Goal: Task Accomplishment & Management: Manage account settings

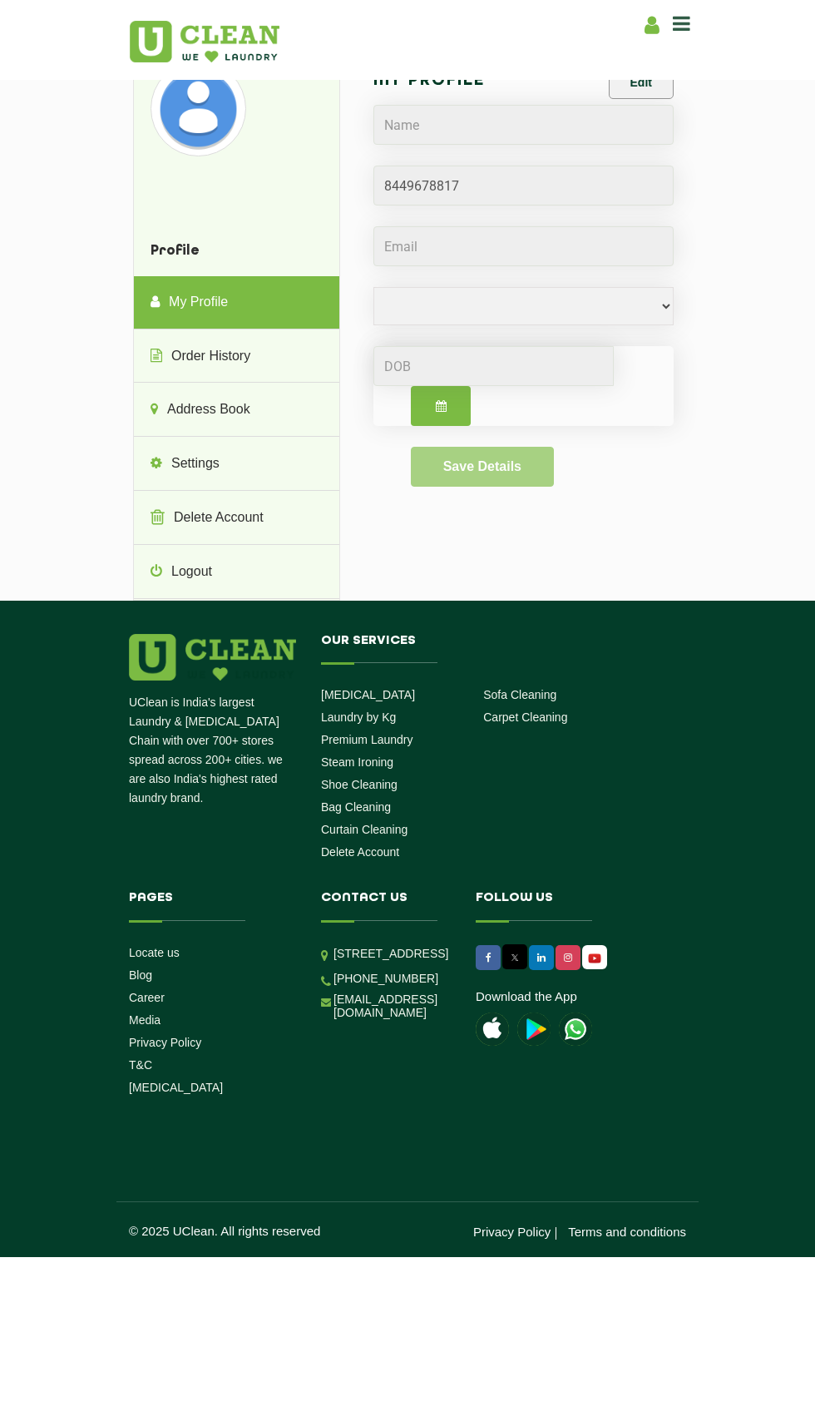
select select
click at [214, 354] on link "Order History" at bounding box center [236, 356] width 205 height 53
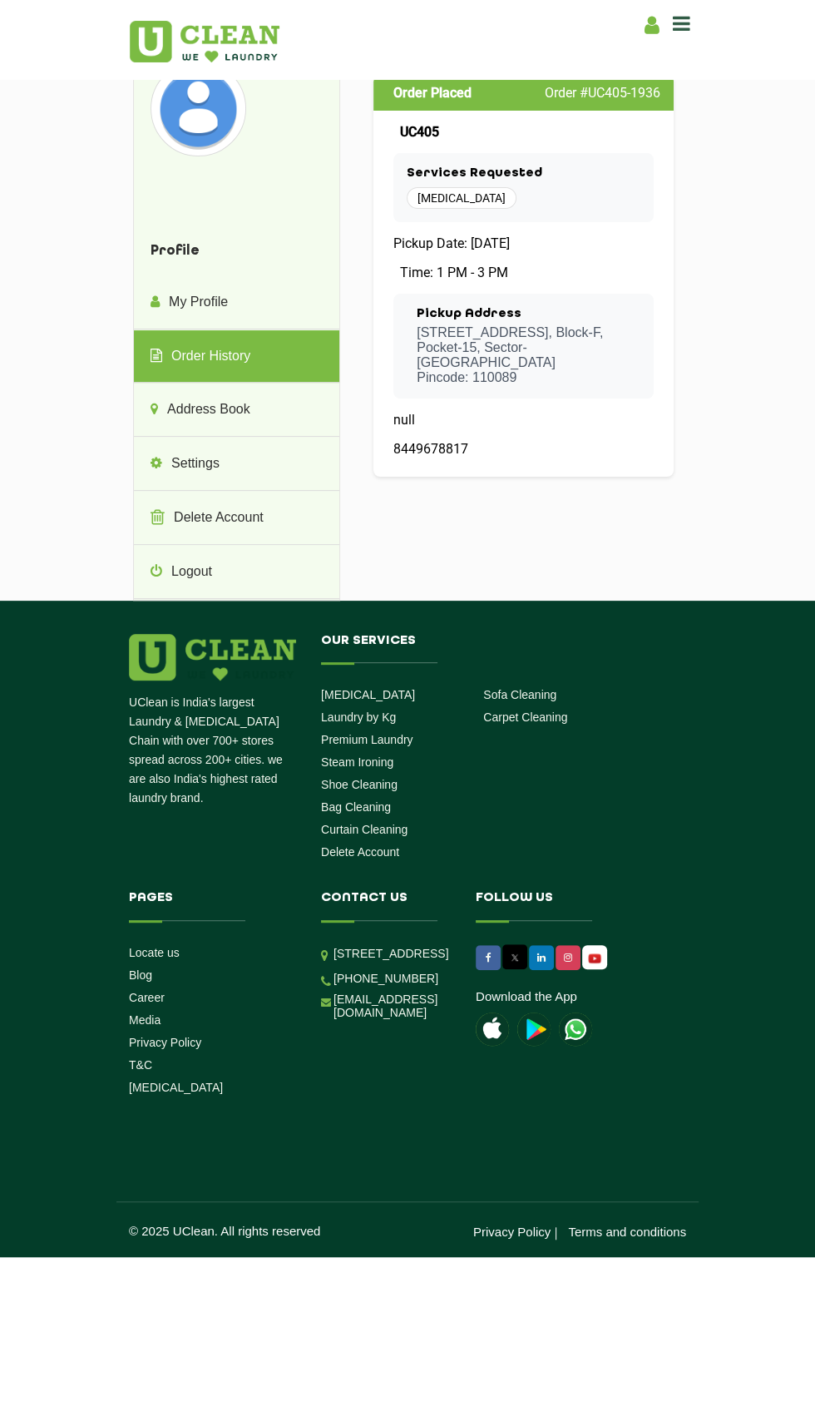
click at [536, 359] on p "[STREET_ADDRESS], Block-F, Pocket-15, Sector-[GEOGRAPHIC_DATA]: 110089" at bounding box center [529, 355] width 224 height 60
click at [677, 33] on icon at bounding box center [681, 23] width 17 height 20
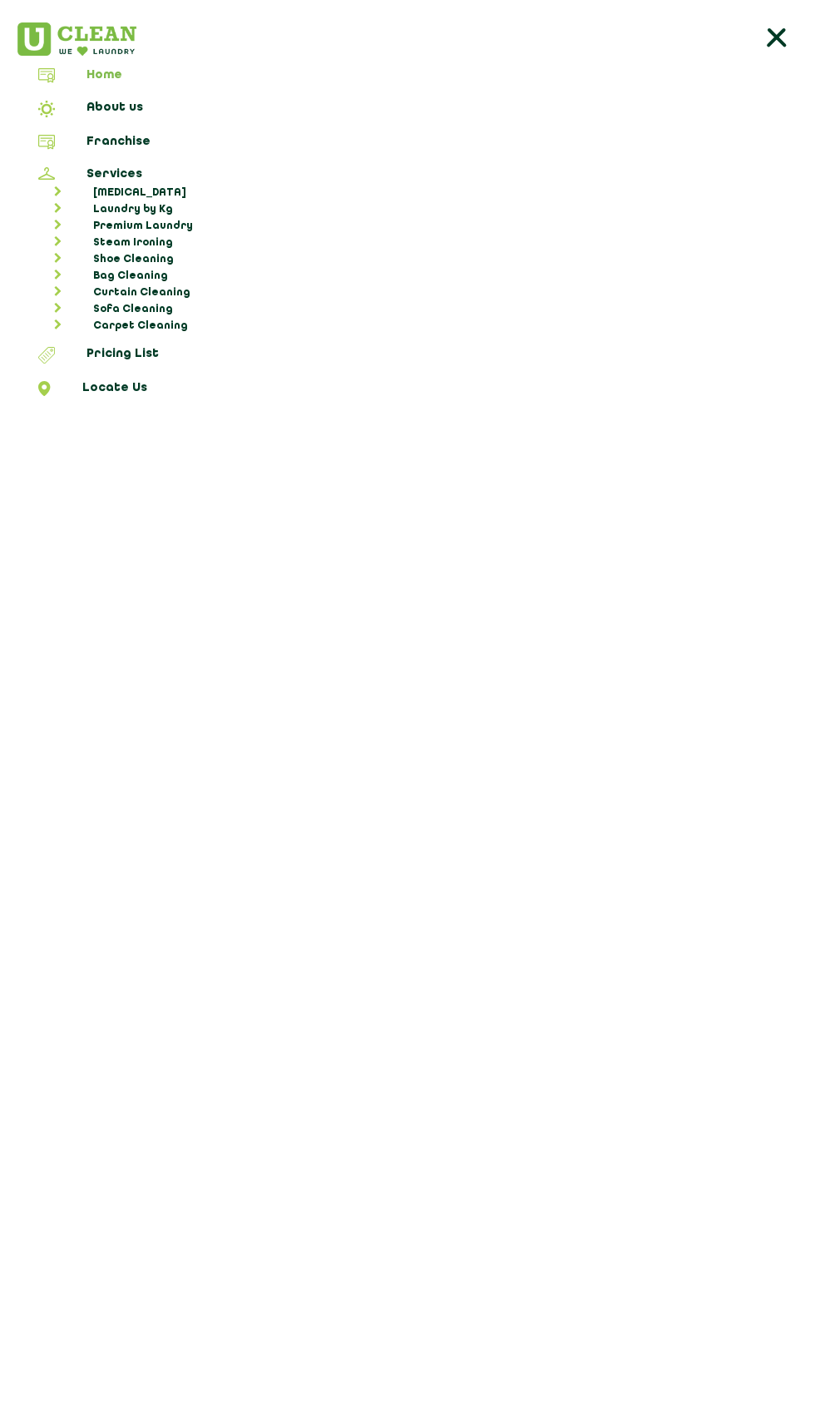
click at [74, 69] on span at bounding box center [46, 78] width 81 height 20
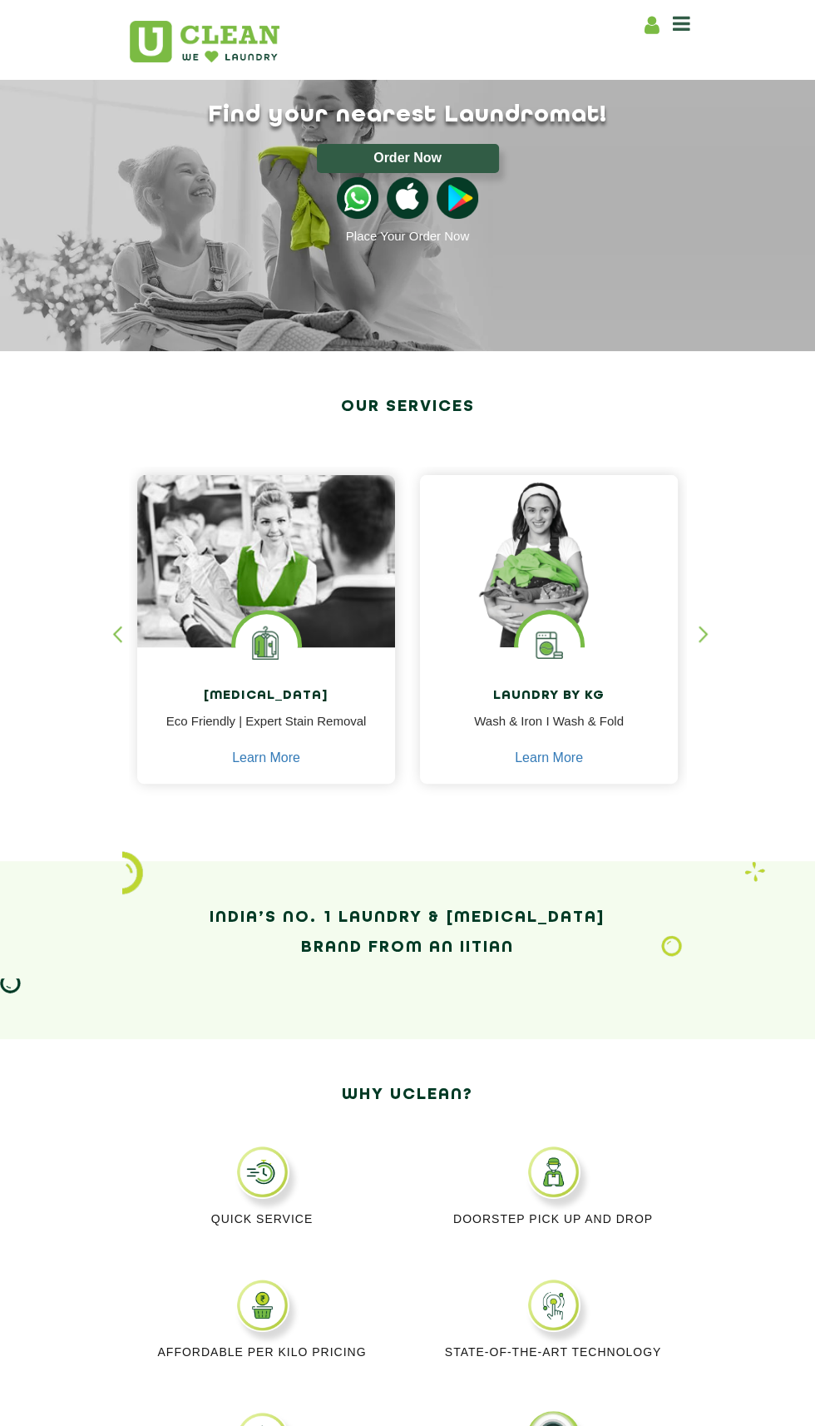
click at [686, 27] on icon at bounding box center [681, 23] width 17 height 20
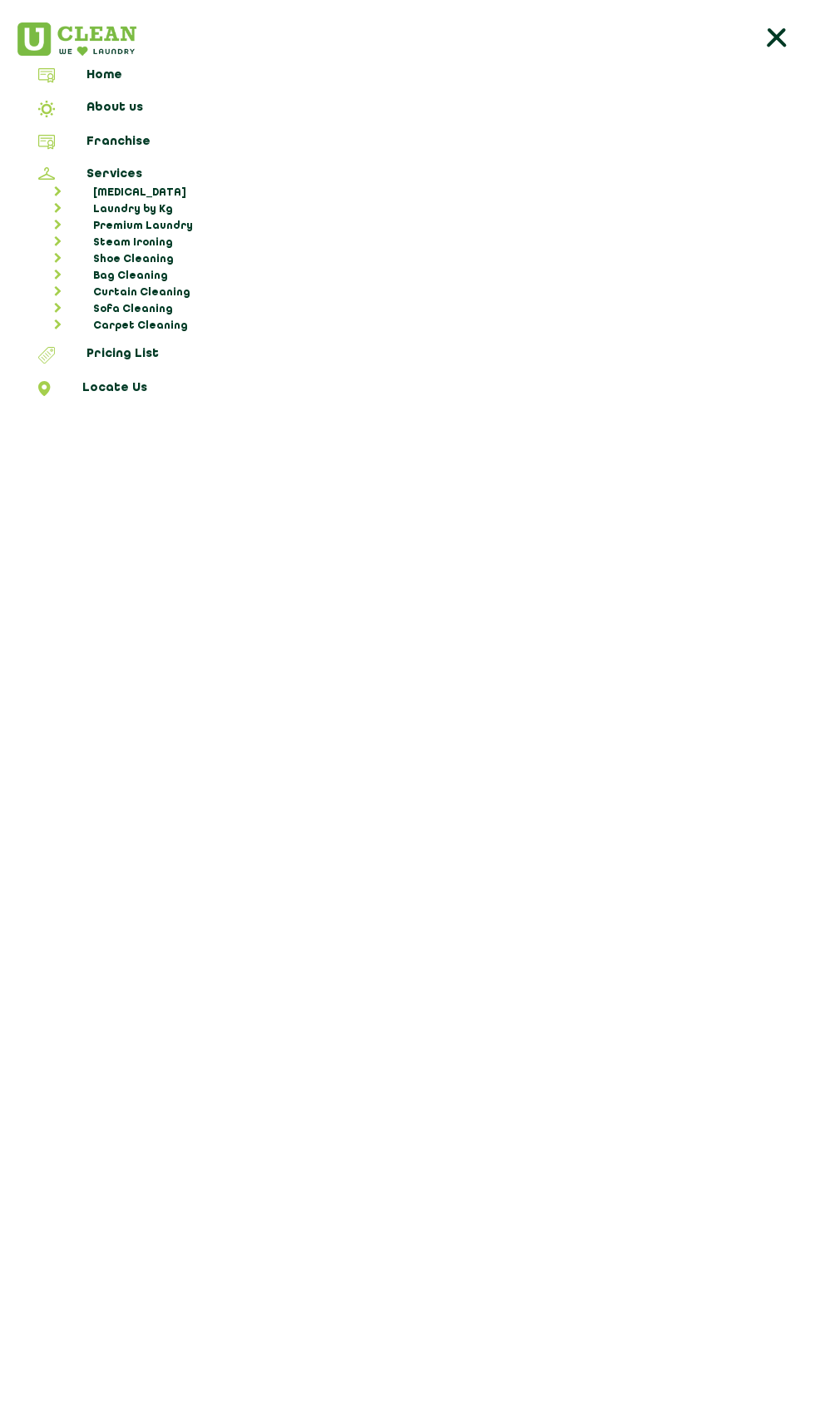
click at [777, 44] on icon at bounding box center [776, 38] width 33 height 33
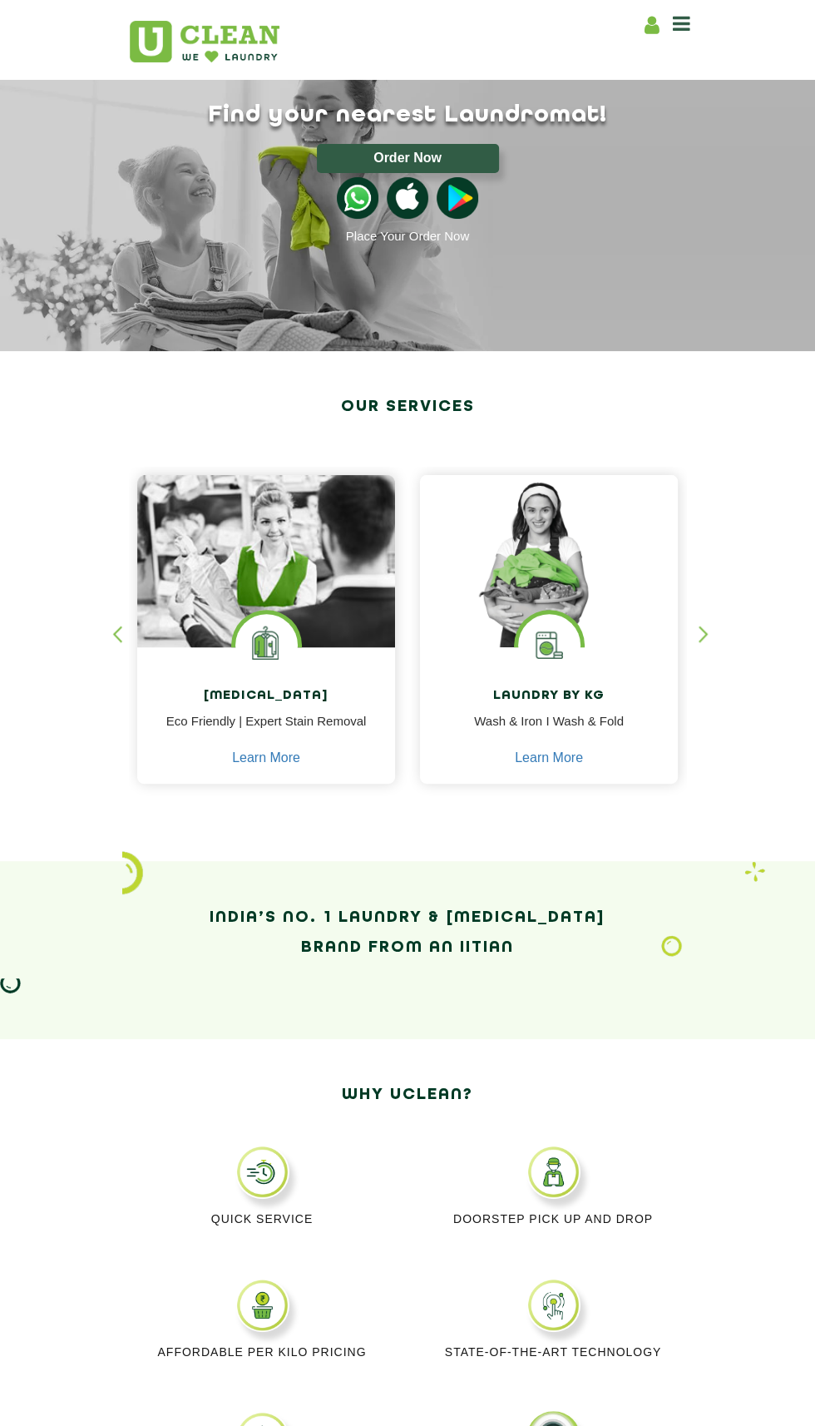
select select
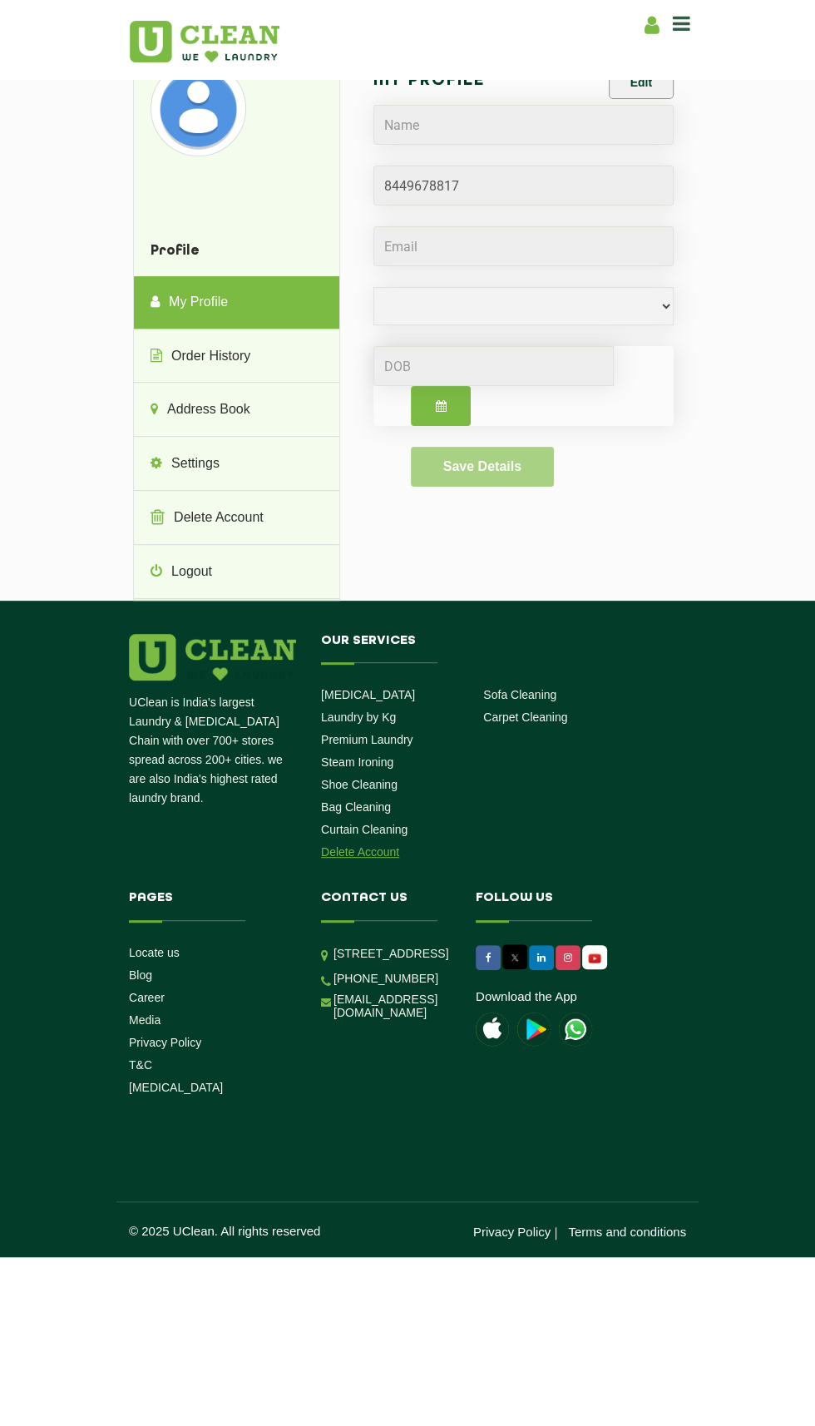
click at [339, 850] on link "Delete Account" at bounding box center [360, 851] width 78 height 13
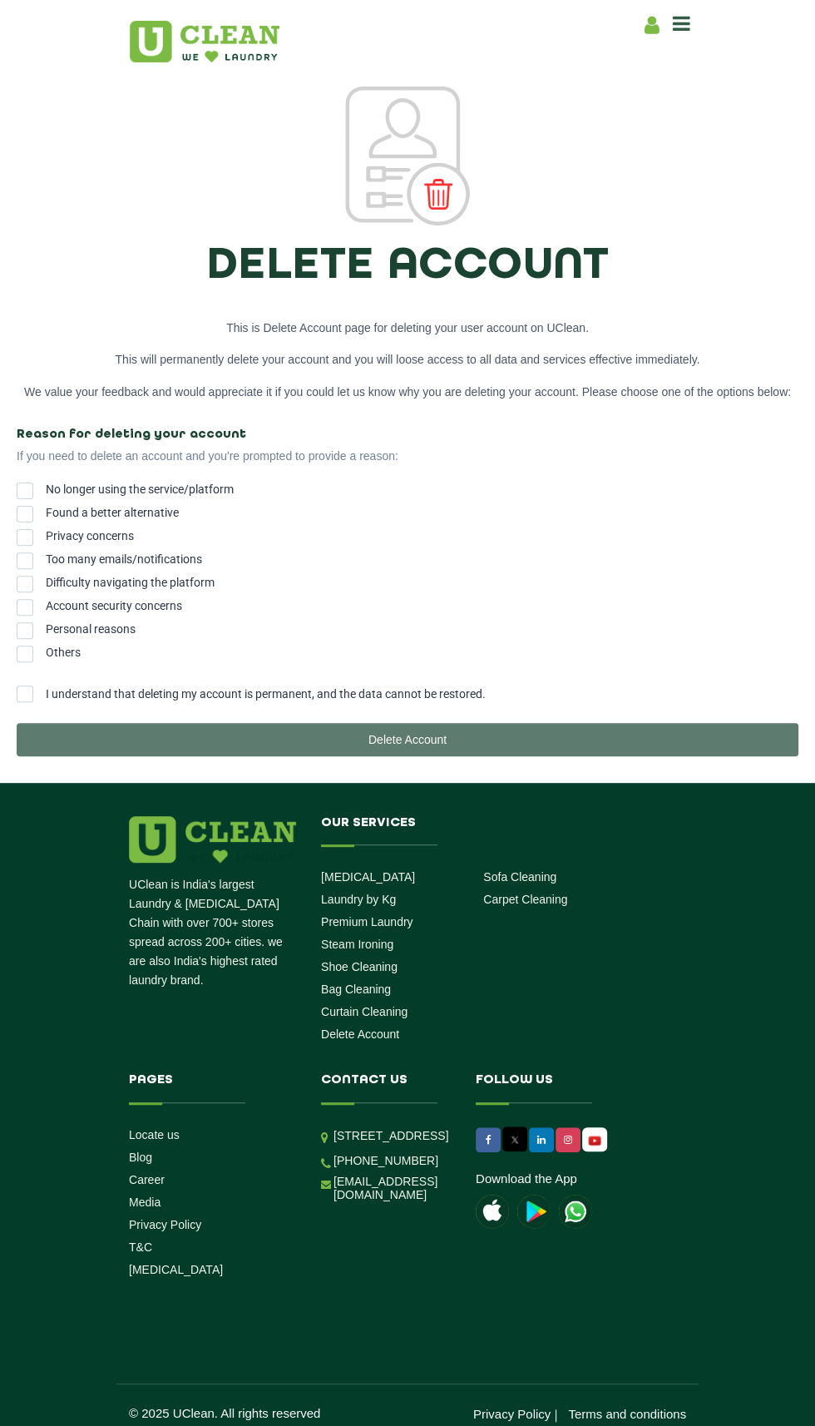
click at [44, 692] on label "I understand that deleting my account is permanent, and the data cannot be rest…" at bounding box center [408, 694] width 782 height 17
click at [46, 689] on input "I understand that deleting my account is permanent, and the data cannot be rest…" at bounding box center [46, 689] width 0 height 0
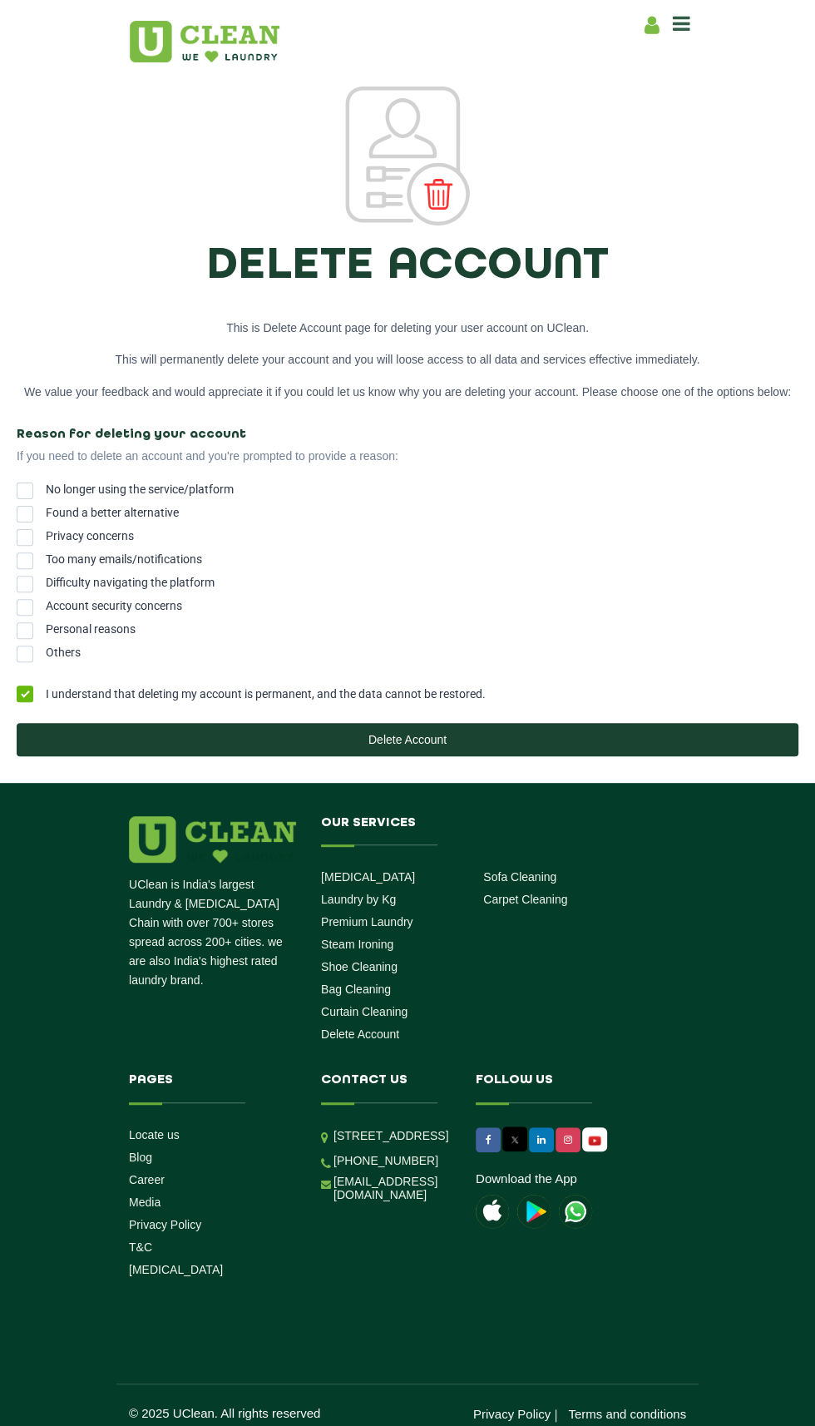
click at [652, 25] on icon at bounding box center [652, 25] width 15 height 21
select select
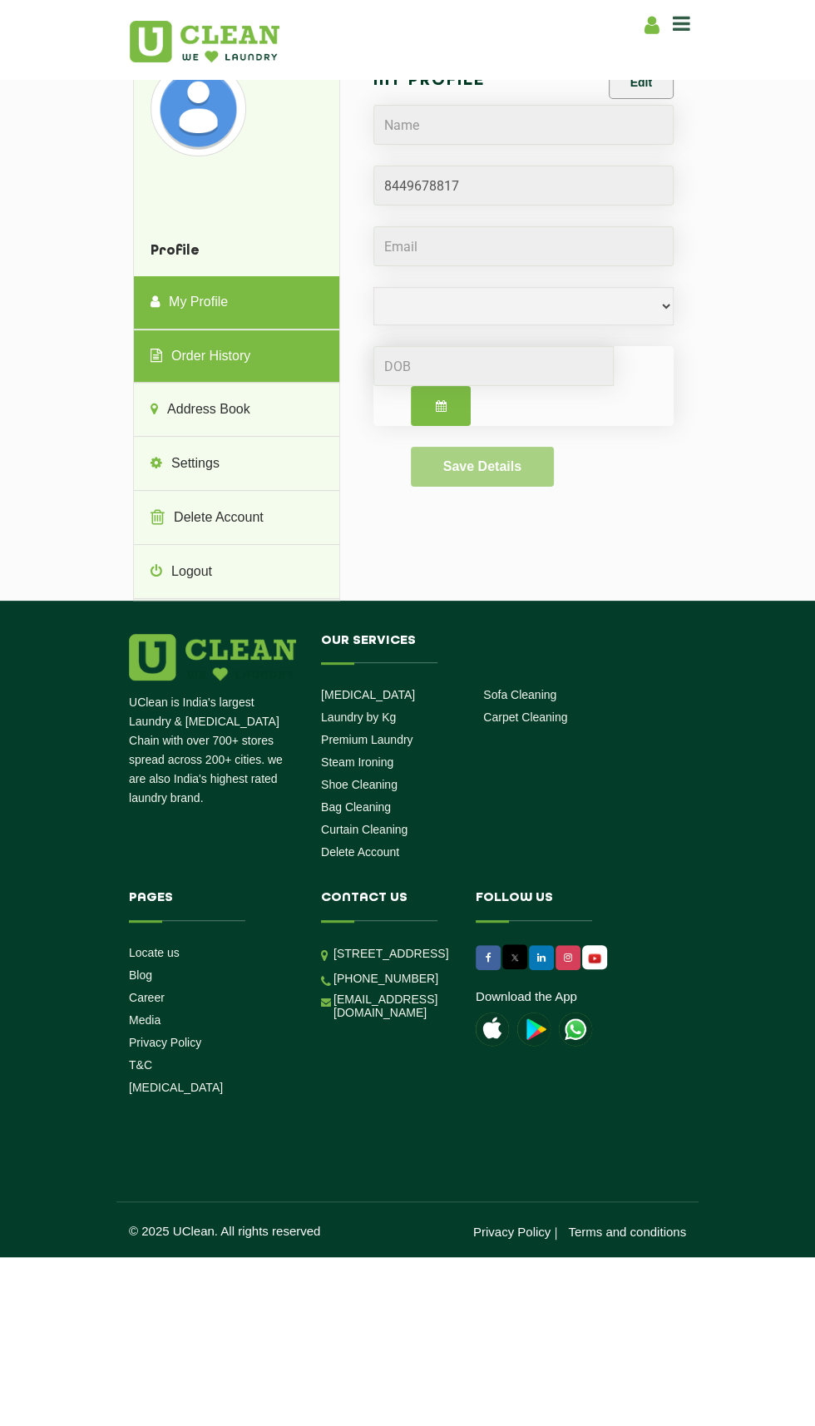
click at [229, 361] on link "Order History" at bounding box center [236, 356] width 205 height 53
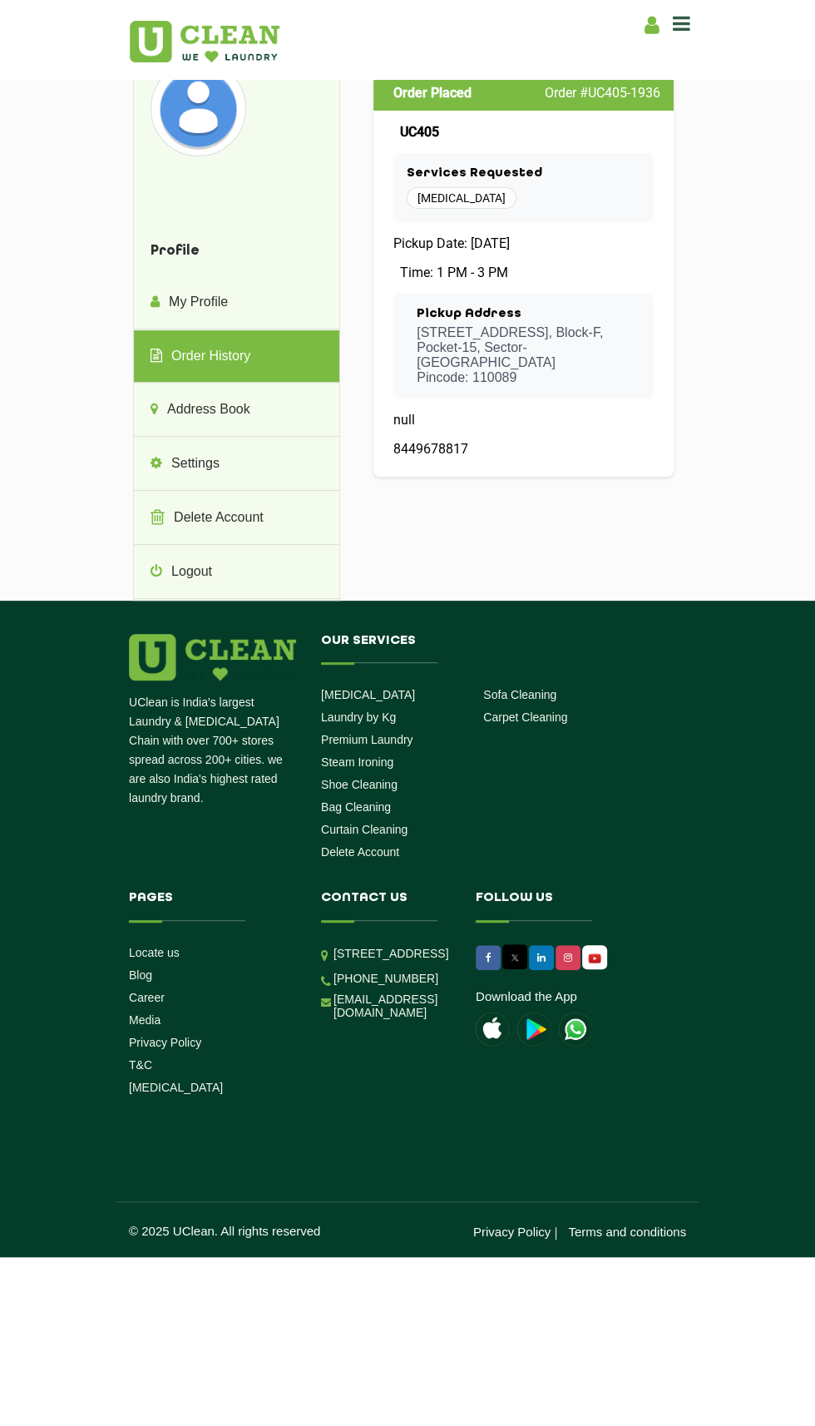
click at [522, 385] on p "[STREET_ADDRESS], Block-F, Pocket-15, Sector-[GEOGRAPHIC_DATA]: 110089" at bounding box center [529, 355] width 224 height 60
click at [236, 466] on link "Settings" at bounding box center [236, 464] width 205 height 53
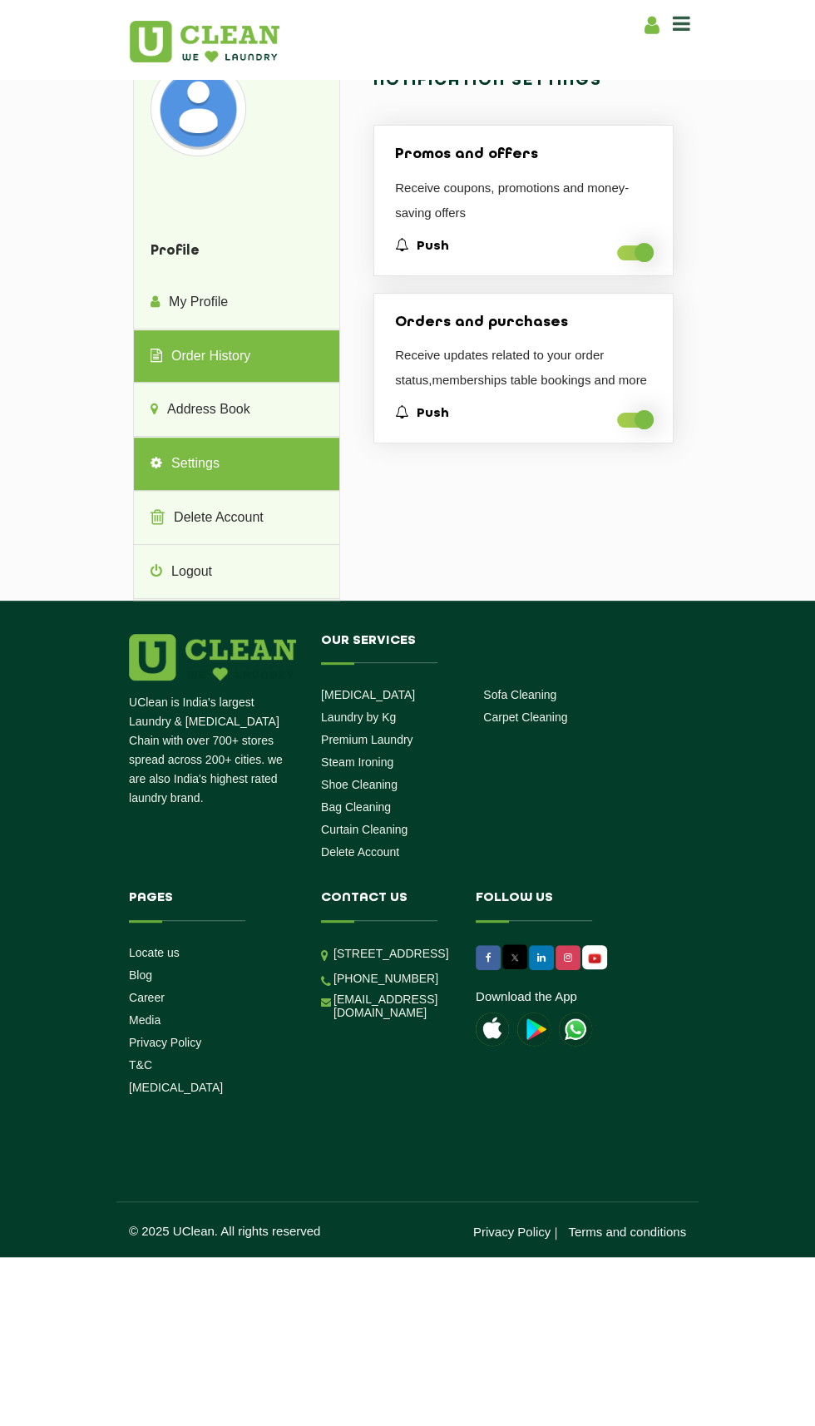
click at [240, 364] on link "Order History" at bounding box center [236, 356] width 205 height 53
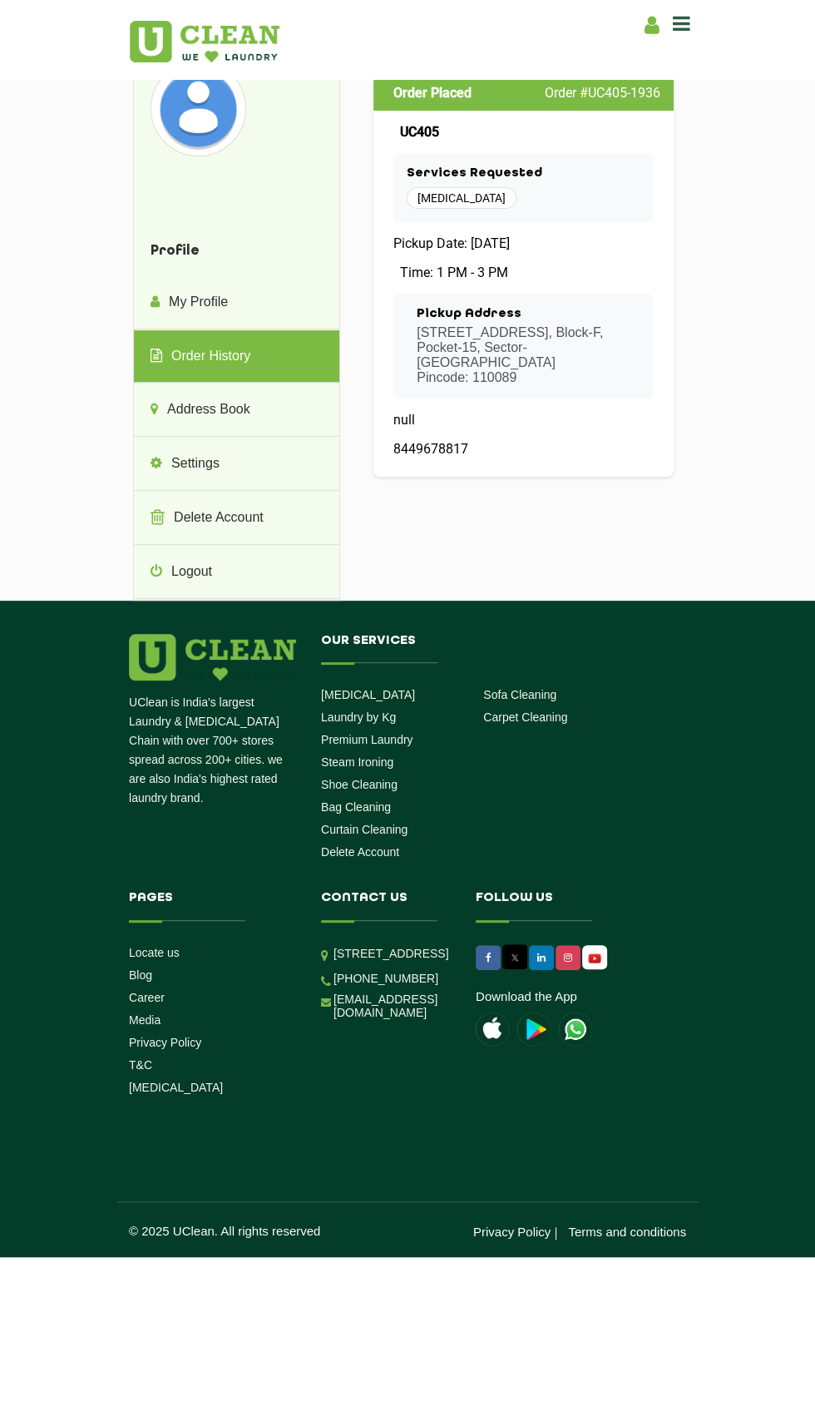
click at [520, 385] on p "[STREET_ADDRESS], Block-F, Pocket-15, Sector-[GEOGRAPHIC_DATA]: 110089" at bounding box center [529, 355] width 224 height 60
click at [464, 206] on span "[MEDICAL_DATA]" at bounding box center [462, 198] width 110 height 22
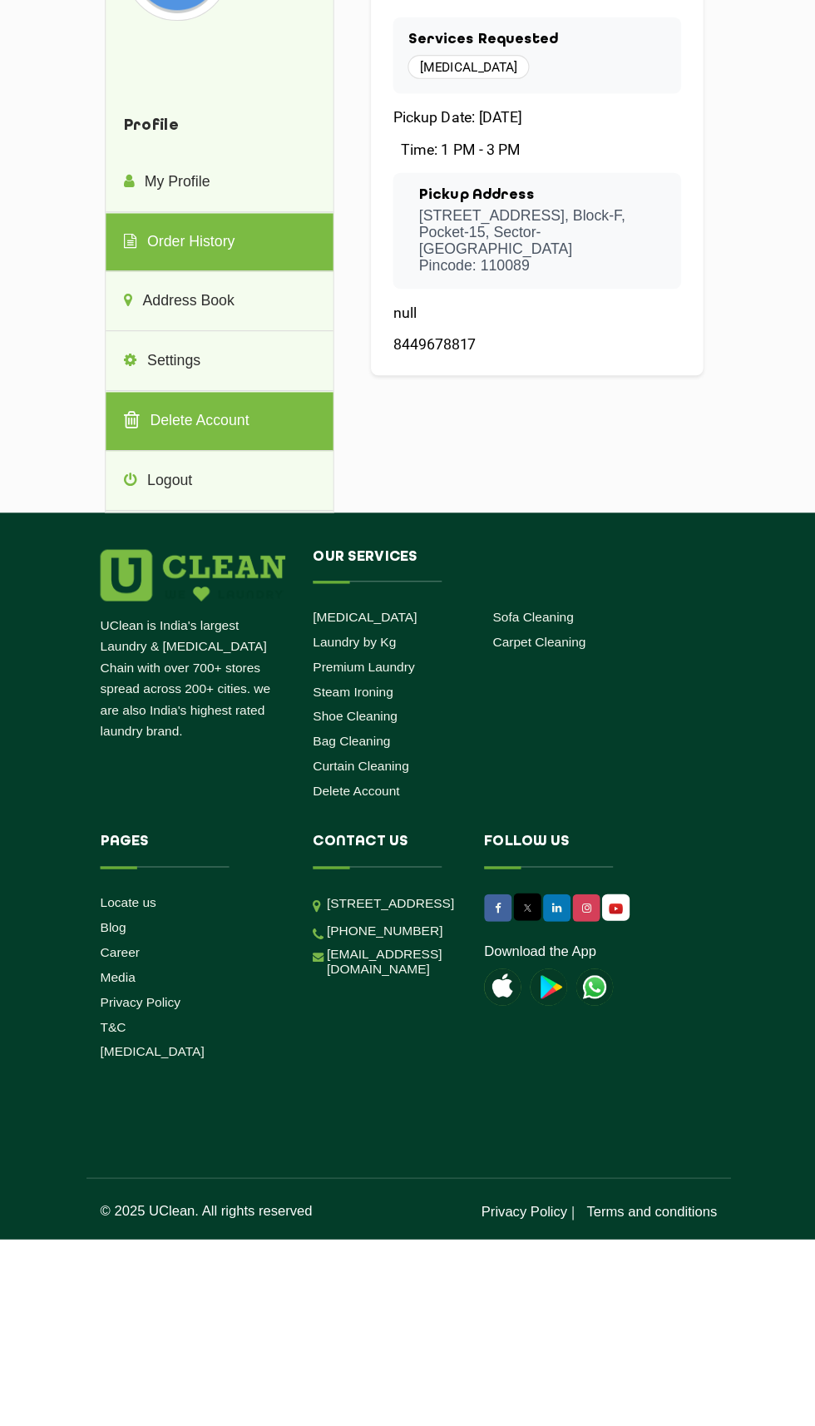
click at [243, 520] on link "Delete Account" at bounding box center [236, 518] width 205 height 53
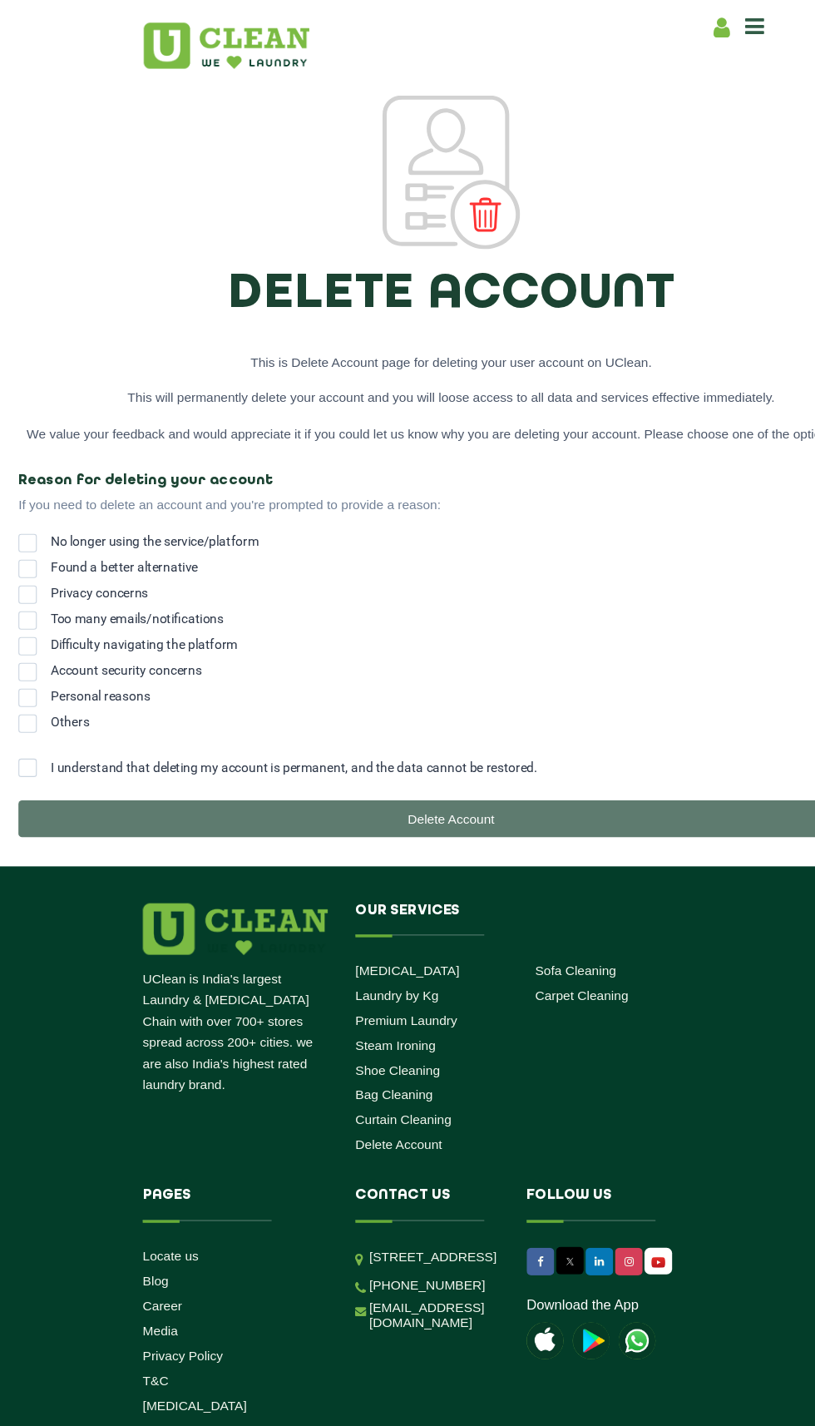
click at [40, 691] on label "I understand that deleting my account is permanent, and the data cannot be rest…" at bounding box center [408, 694] width 782 height 17
click at [46, 689] on input "I understand that deleting my account is permanent, and the data cannot be rest…" at bounding box center [46, 689] width 0 height 0
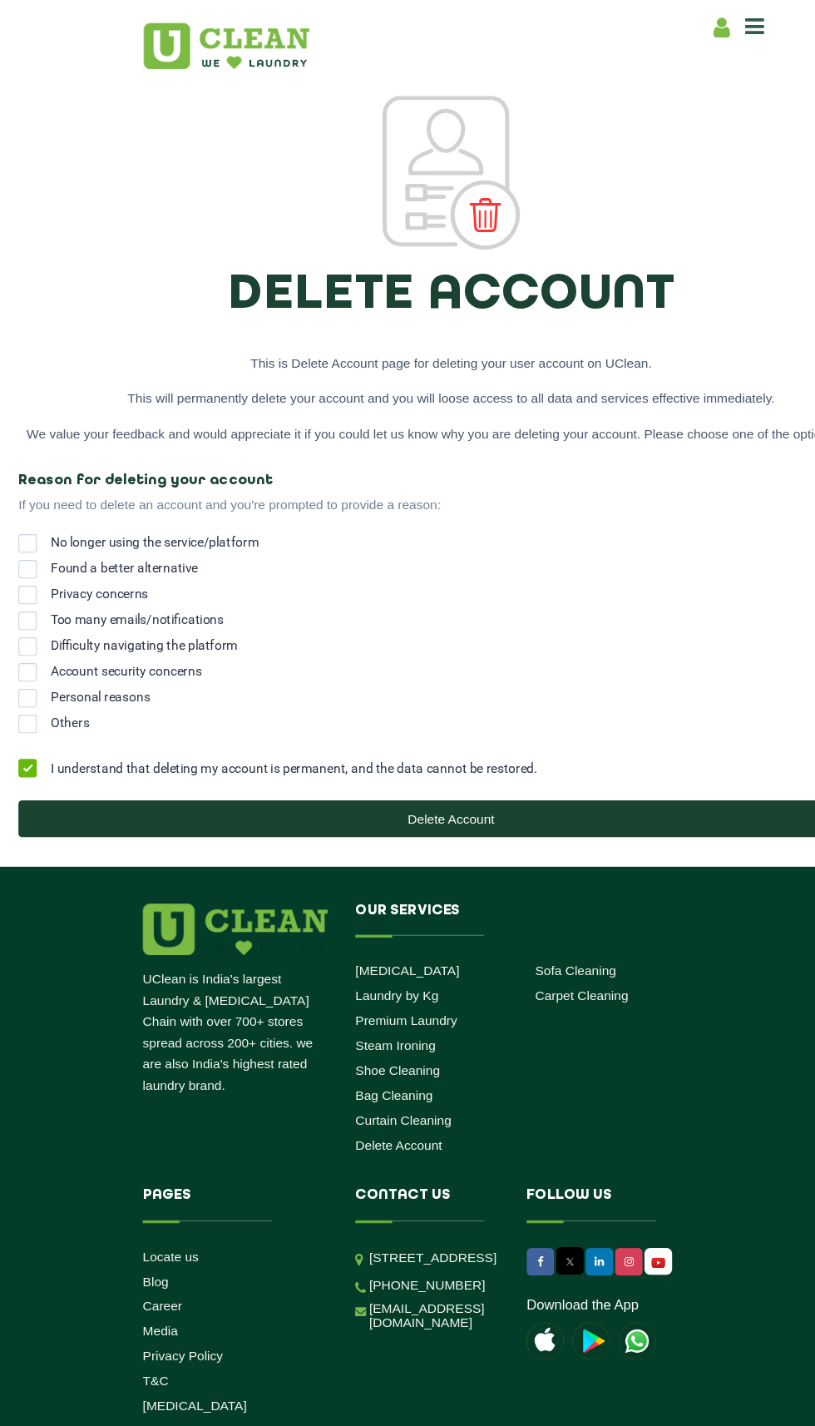
select select
